Goal: Find specific page/section: Find specific page/section

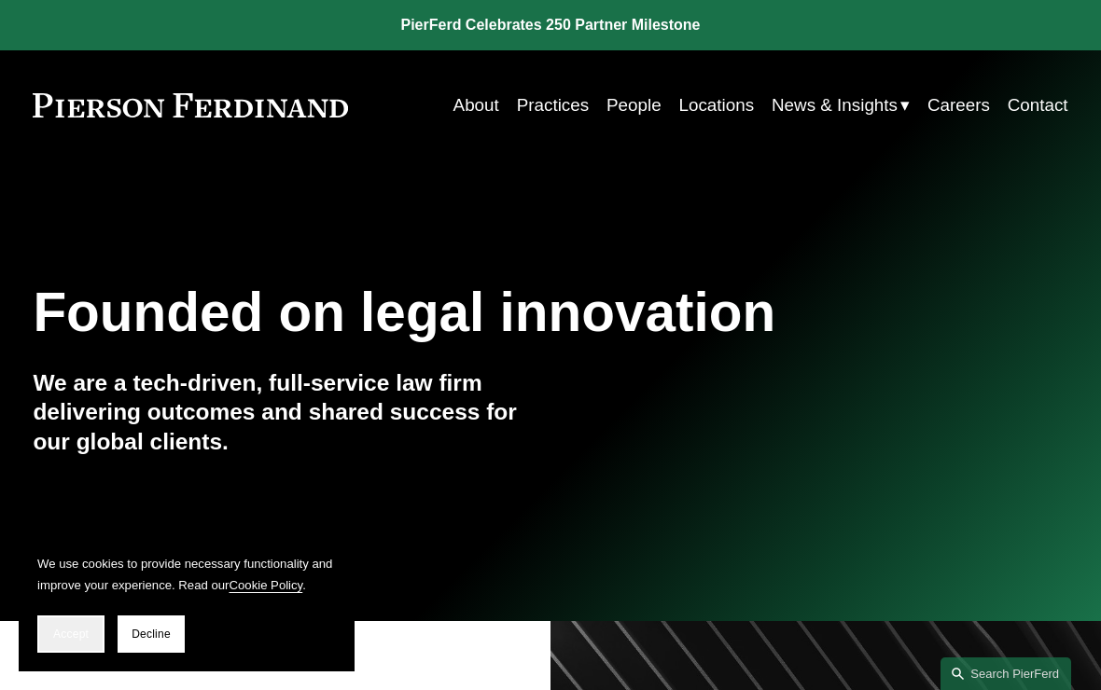
click at [69, 624] on button "Accept" at bounding box center [70, 634] width 67 height 37
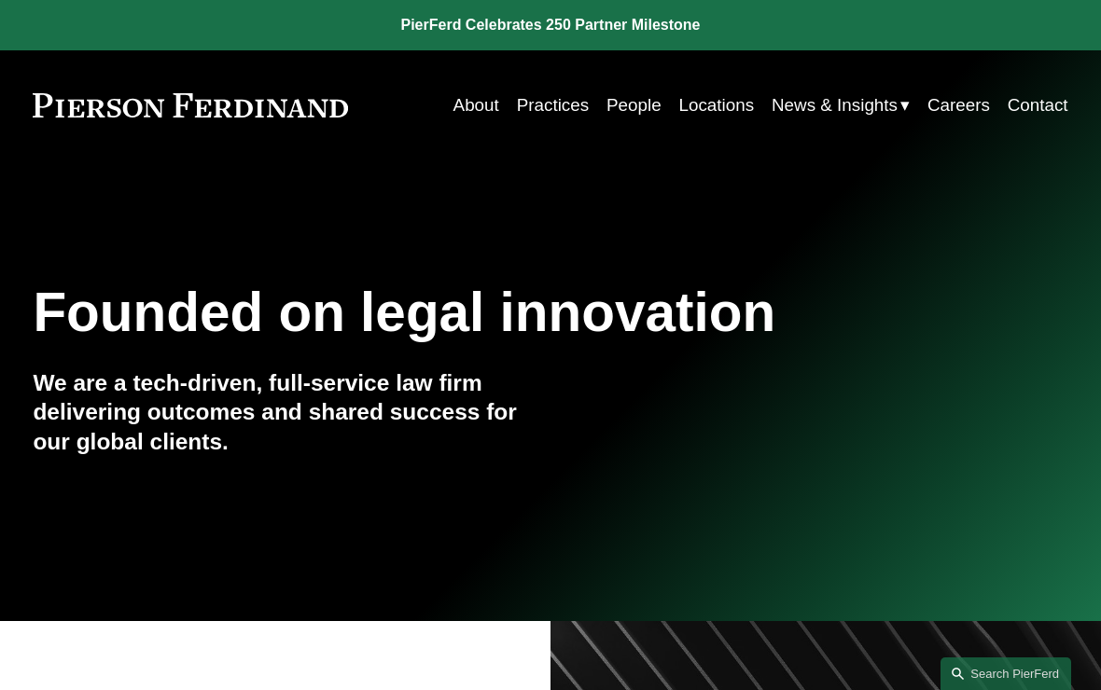
click at [714, 109] on link "Locations" at bounding box center [717, 105] width 76 height 35
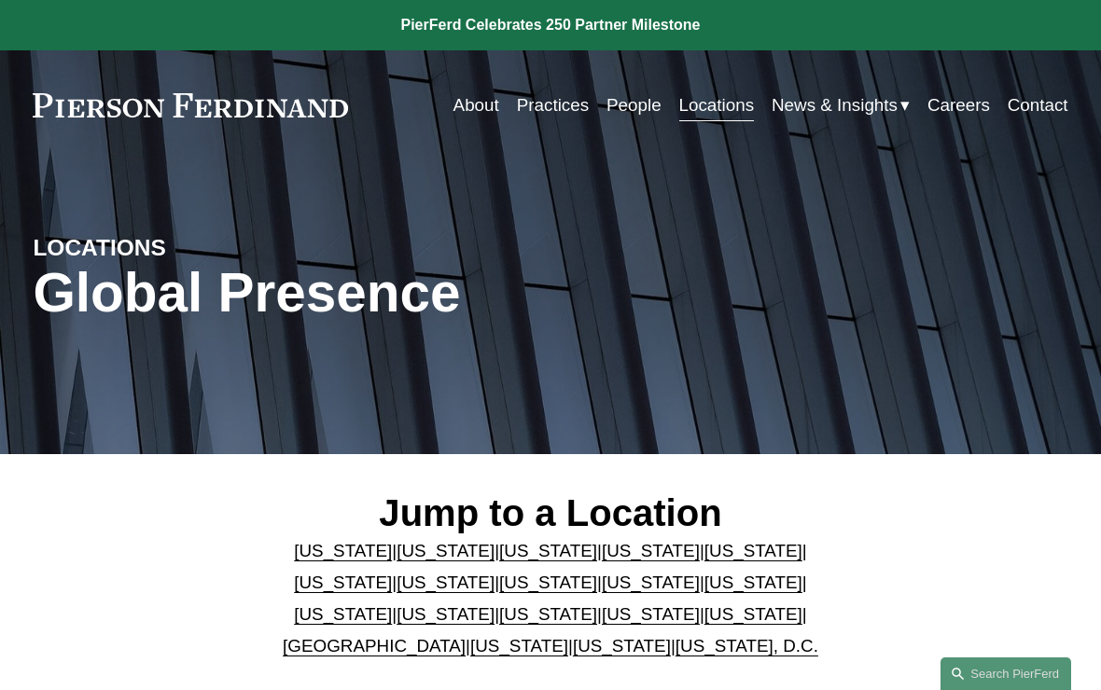
click at [602, 610] on link "[US_STATE]" at bounding box center [651, 615] width 98 height 20
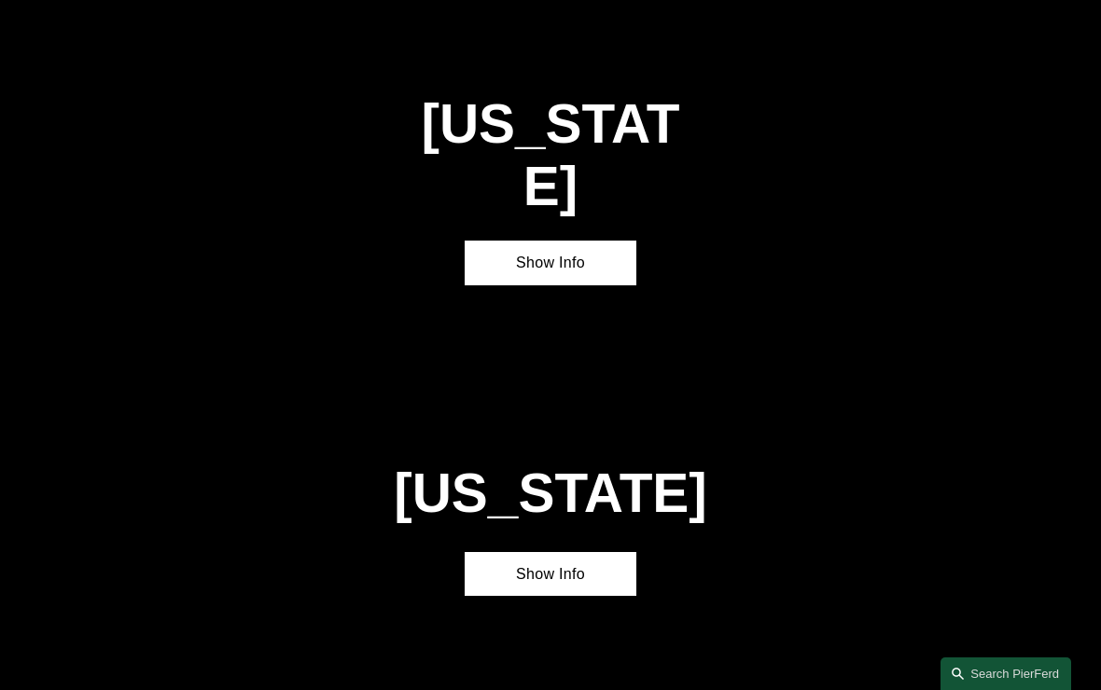
scroll to position [4743, 0]
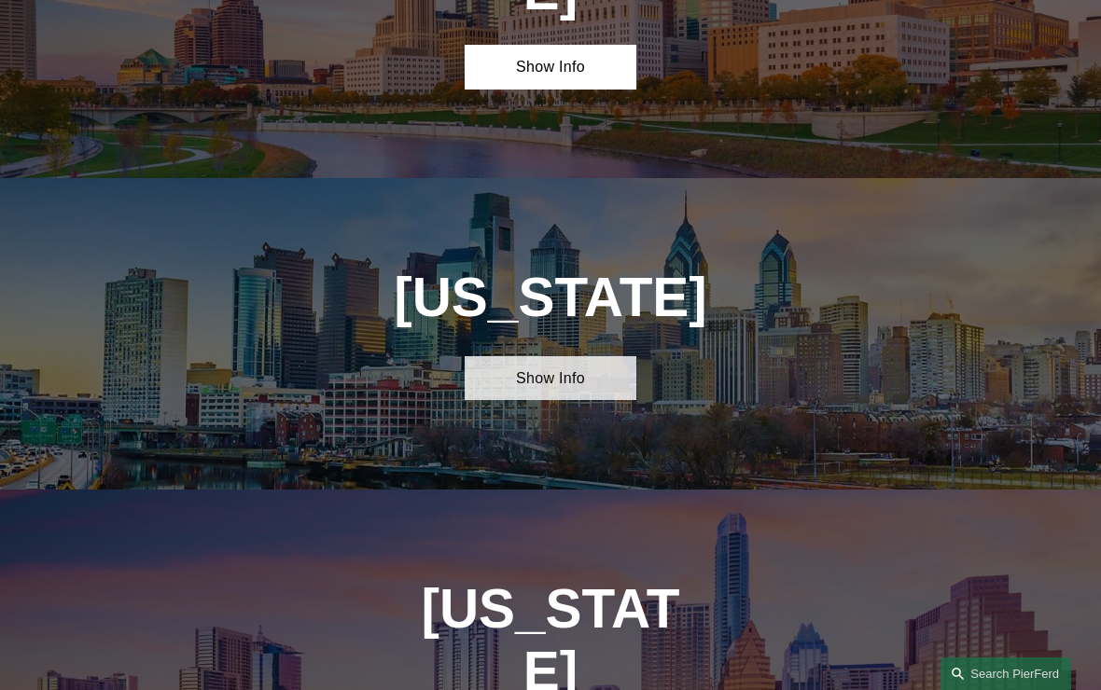
click at [571, 356] on link "Show Info" at bounding box center [551, 378] width 173 height 45
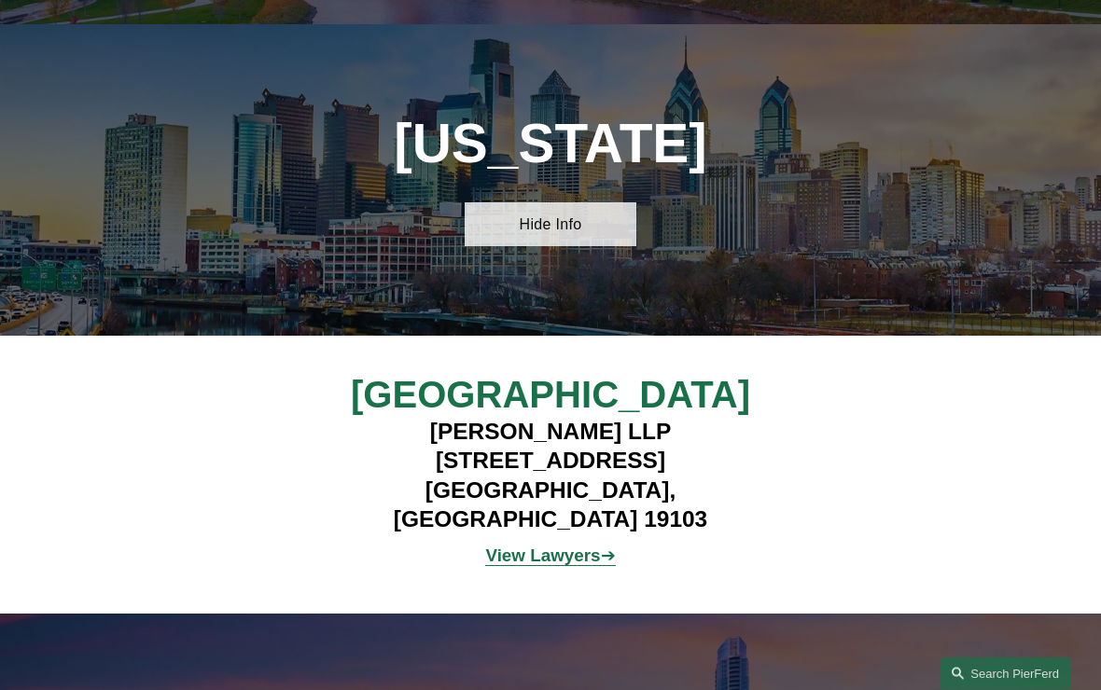
scroll to position [4897, 0]
click at [560, 546] on strong "View Lawyers" at bounding box center [542, 556] width 115 height 20
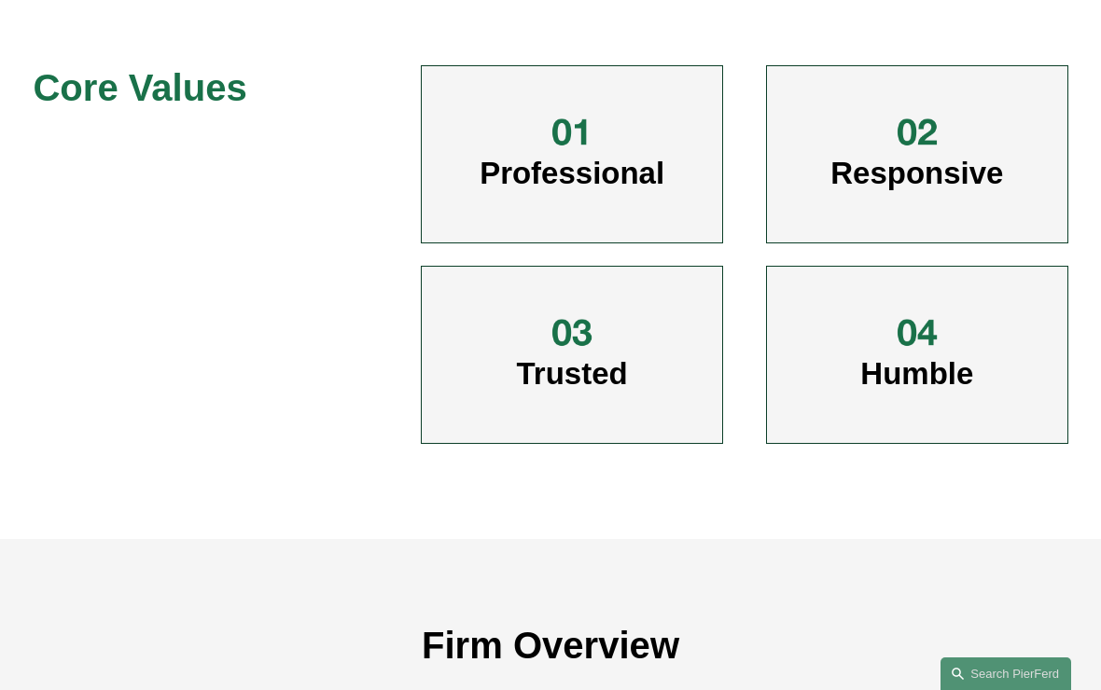
scroll to position [845, 0]
